Goal: Information Seeking & Learning: Learn about a topic

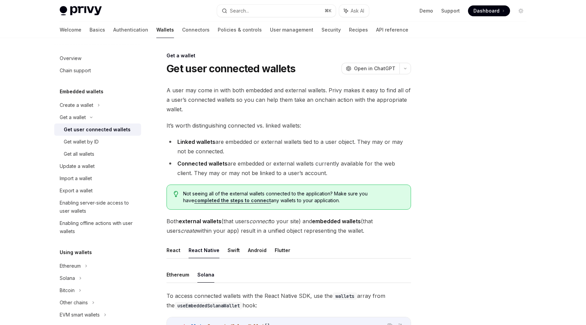
scroll to position [180, 0]
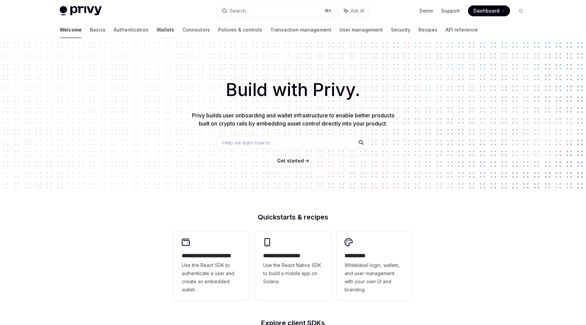
click at [157, 25] on link "Wallets" at bounding box center [166, 30] width 18 height 16
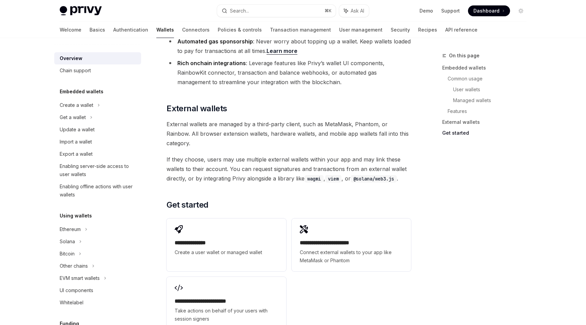
scroll to position [960, 0]
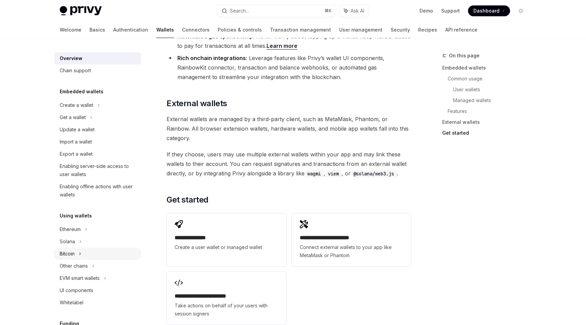
click at [104, 248] on div "Bitcoin" at bounding box center [97, 254] width 87 height 12
type textarea "*"
